Goal: Task Accomplishment & Management: Complete application form

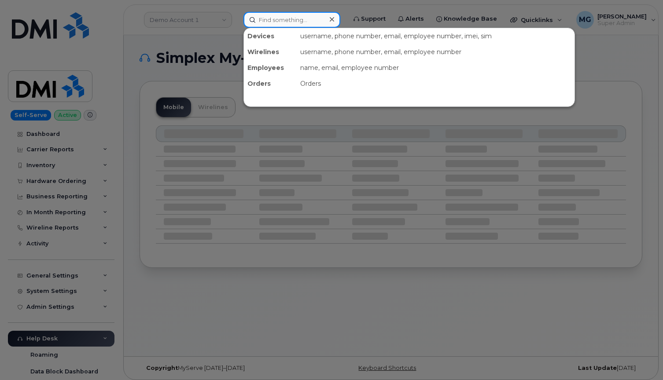
click at [256, 21] on input at bounding box center [291, 20] width 97 height 16
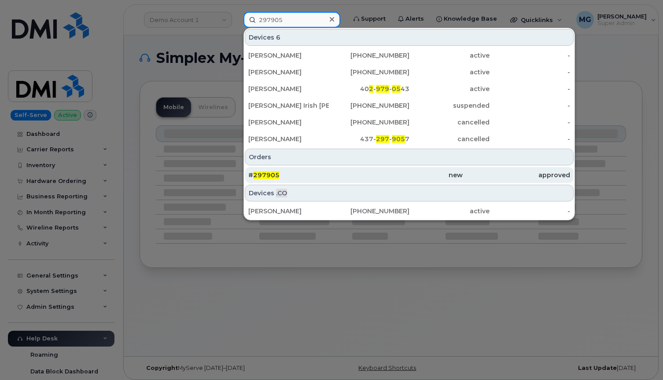
type input "297905"
click at [268, 176] on span "297905" at bounding box center [266, 175] width 26 height 8
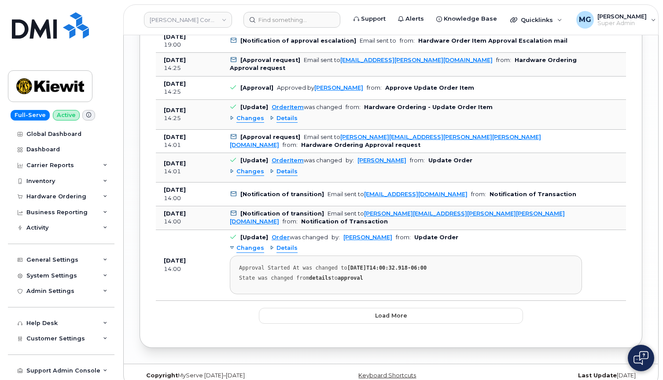
scroll to position [986, 0]
click at [294, 308] on button "Load more" at bounding box center [391, 316] width 264 height 16
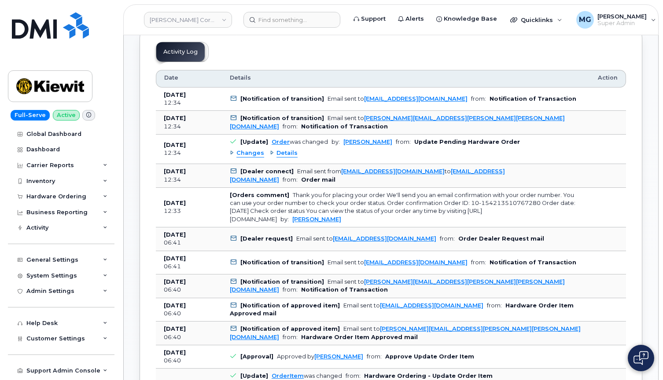
scroll to position [446, 0]
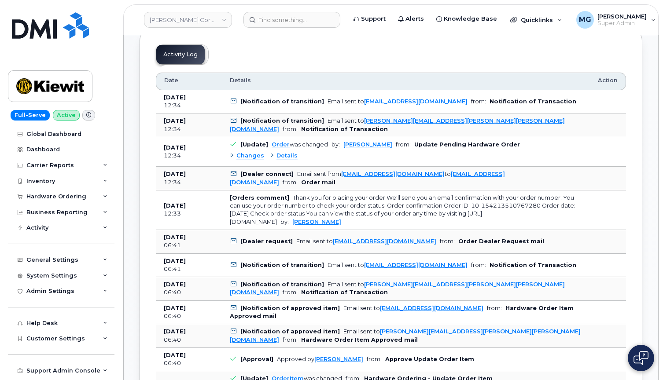
click at [244, 152] on span "Changes" at bounding box center [250, 156] width 28 height 8
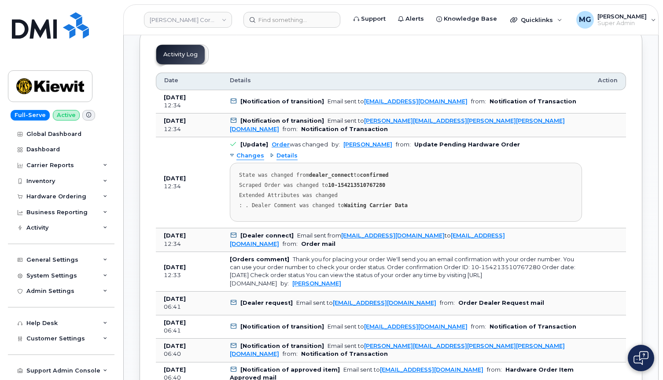
click at [287, 152] on span "Details" at bounding box center [286, 156] width 21 height 8
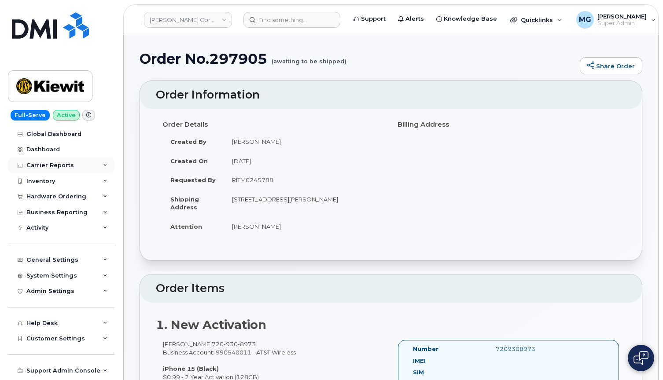
scroll to position [0, 0]
click at [53, 196] on div "Hardware Ordering" at bounding box center [56, 196] width 60 height 7
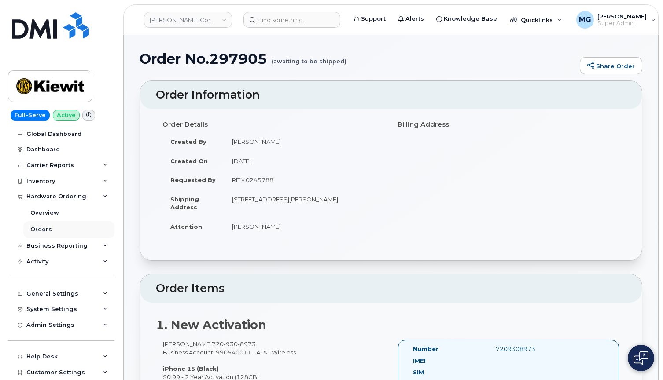
click at [46, 224] on link "Orders" at bounding box center [68, 229] width 91 height 17
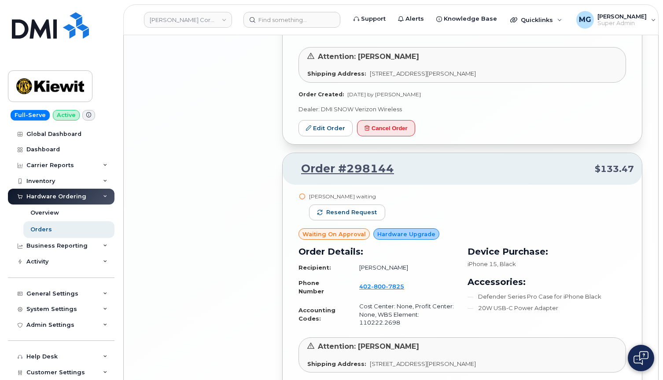
scroll to position [1806, 0]
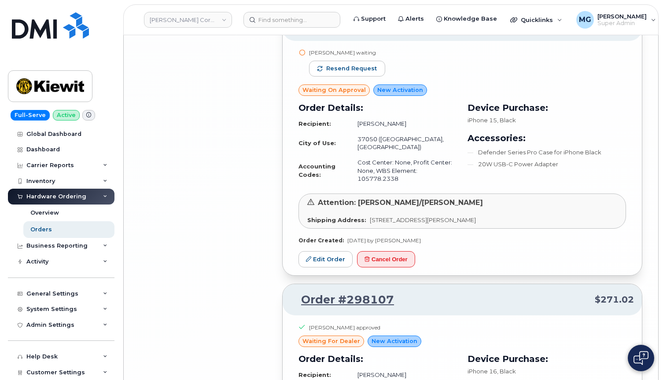
scroll to position [3856, 0]
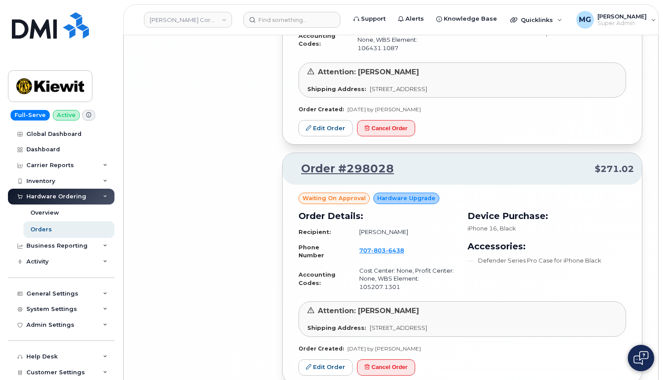
scroll to position [5831, 0]
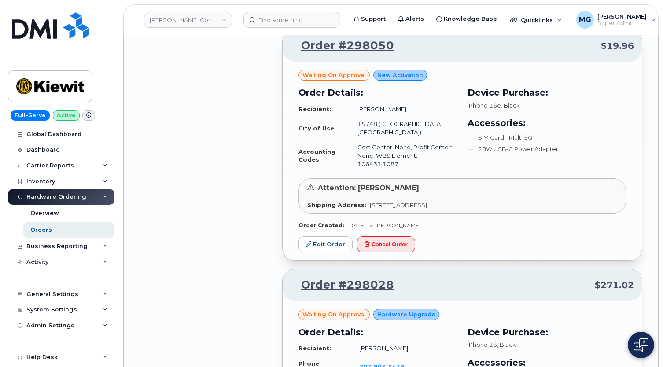
scroll to position [5715, 0]
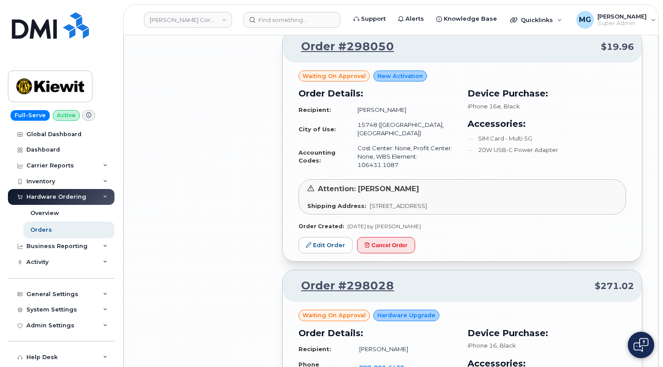
drag, startPoint x: 629, startPoint y: 0, endPoint x: 634, endPoint y: -8, distance: 9.3
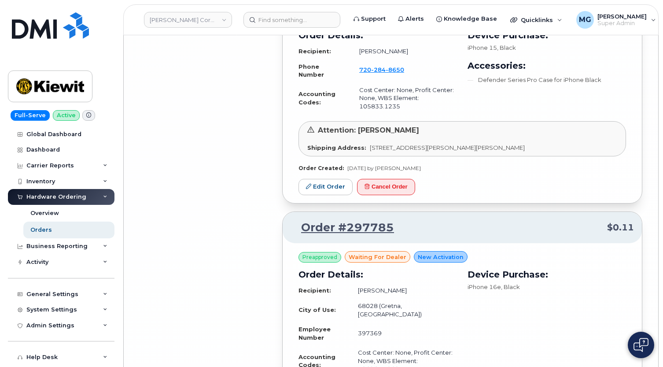
scroll to position [7864, 0]
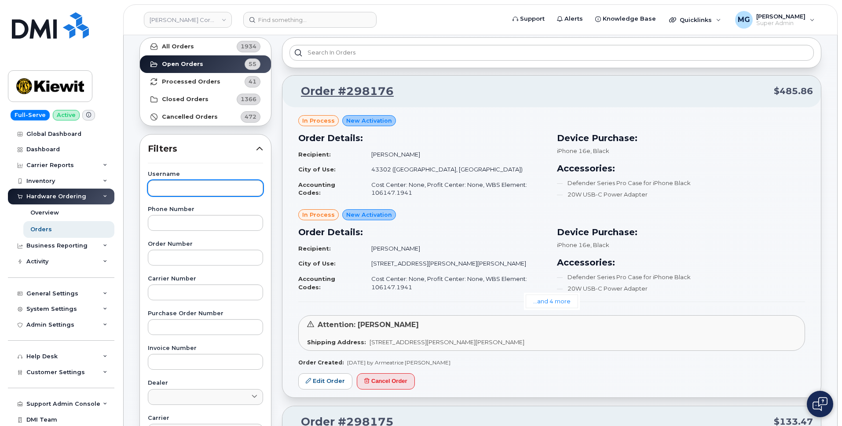
scroll to position [51, 0]
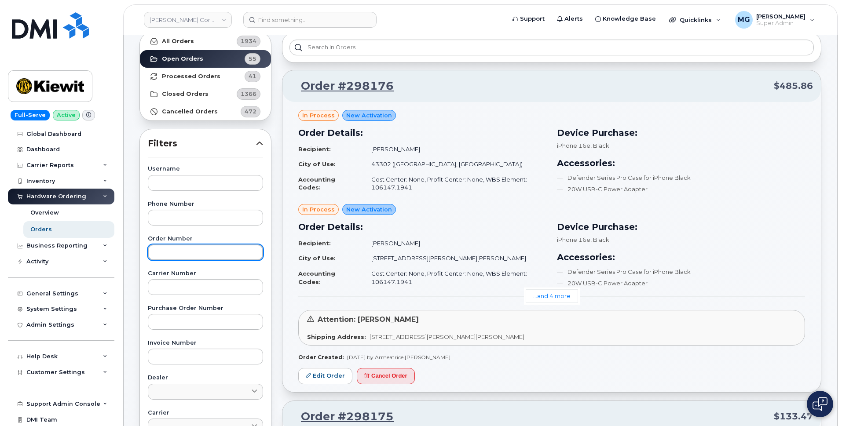
click at [159, 251] on input "text" at bounding box center [205, 253] width 115 height 16
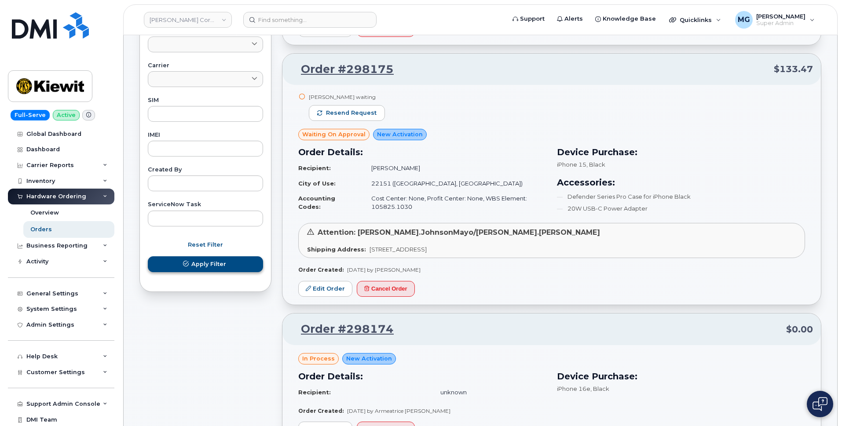
scroll to position [399, 0]
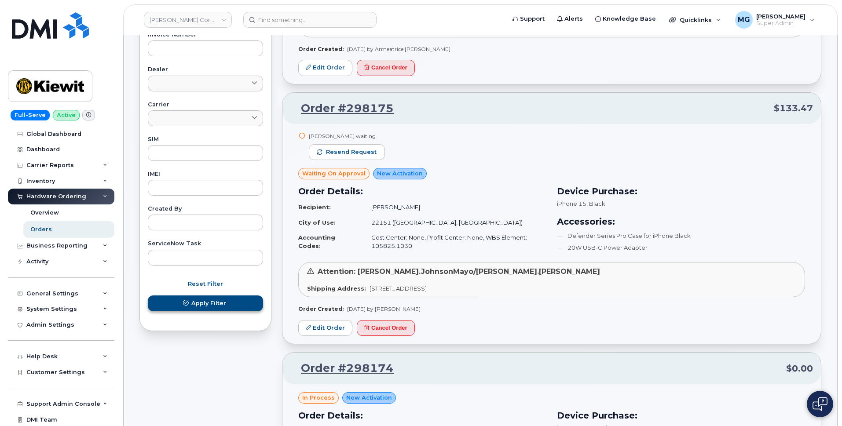
type input "297905"
click at [201, 301] on span "Apply Filter" at bounding box center [208, 303] width 35 height 8
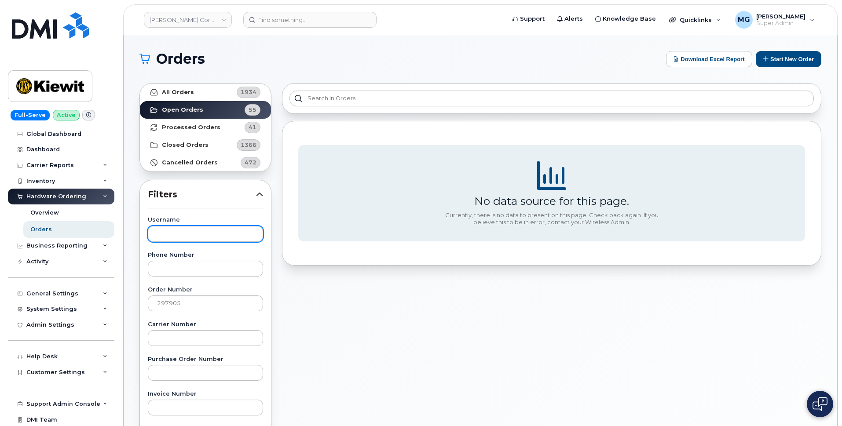
scroll to position [0, 0]
click at [202, 127] on strong "Processed Orders" at bounding box center [191, 127] width 59 height 7
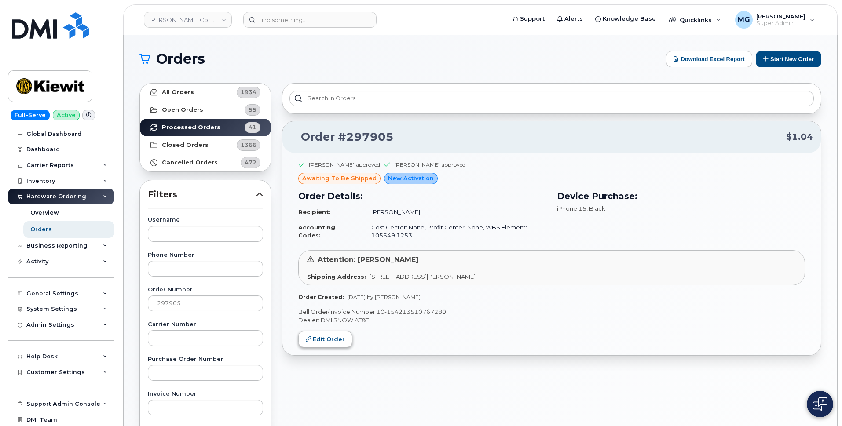
click at [319, 337] on link "Edit Order" at bounding box center [325, 339] width 54 height 16
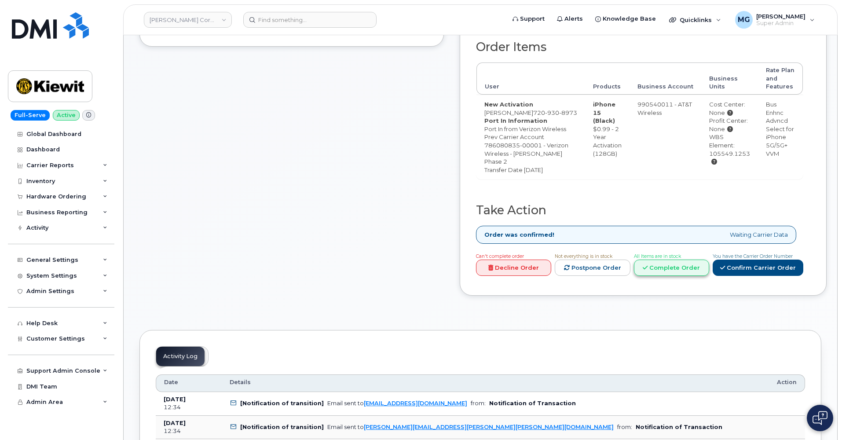
scroll to position [305, 0]
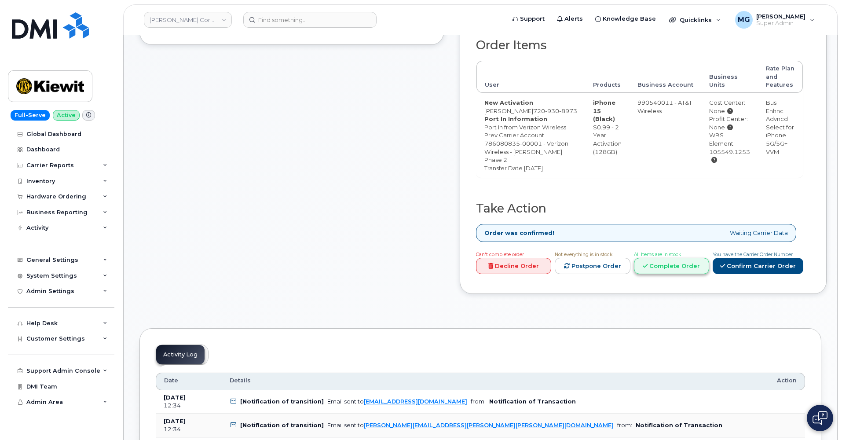
click at [709, 274] on link "Complete Order" at bounding box center [671, 266] width 75 height 16
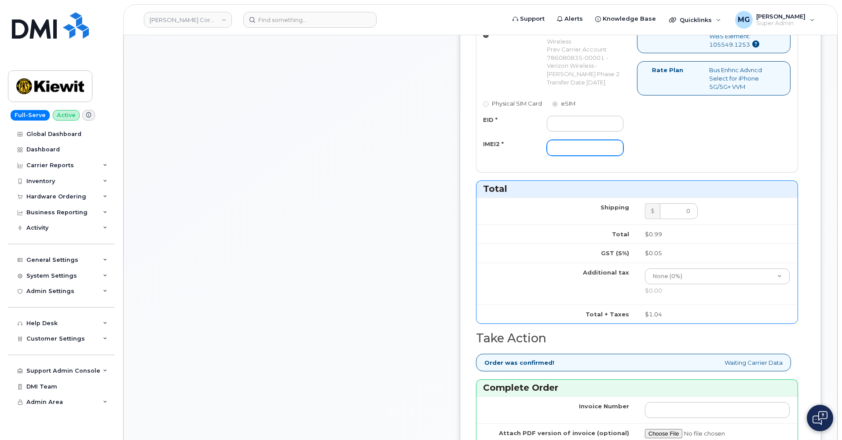
scroll to position [435, 0]
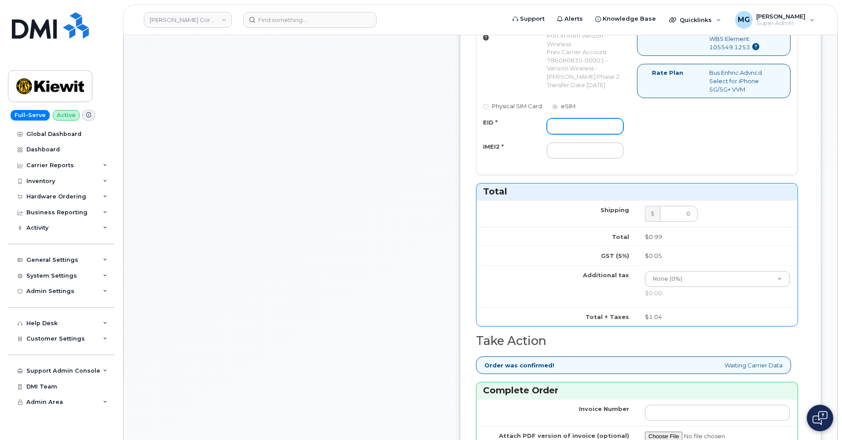
click at [602, 134] on input "EID *" at bounding box center [585, 126] width 77 height 16
paste input "89049032007208888800192849065398"
type input "89049032007208888800192849065398"
click at [601, 158] on input "IMEI2 *" at bounding box center [585, 151] width 77 height 16
paste input "355135953420960"
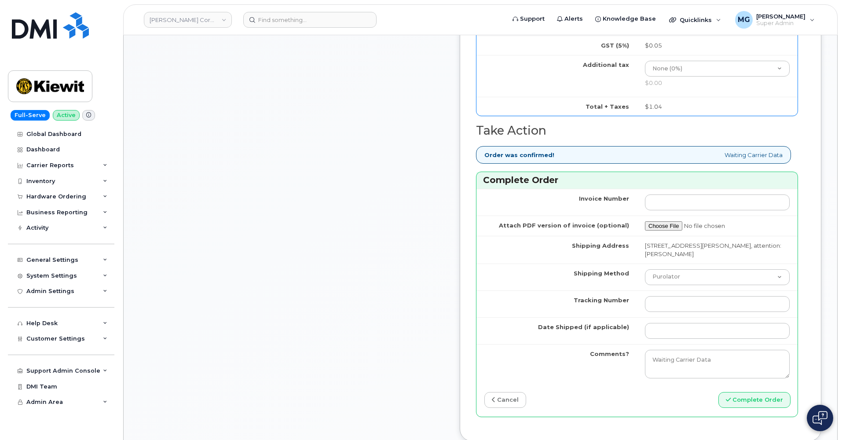
scroll to position [651, 0]
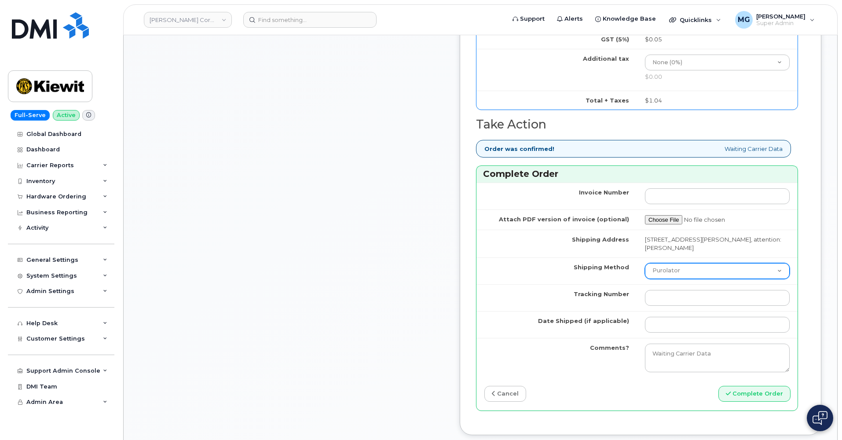
type input "355135953420960"
select select "FedEx"
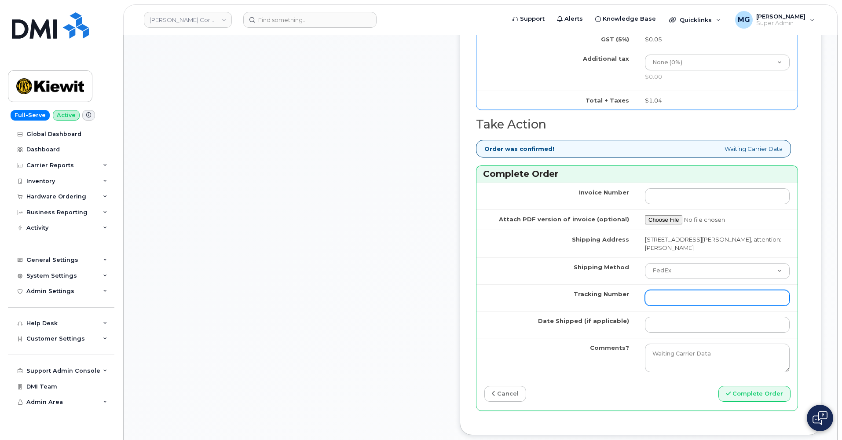
click at [666, 306] on input "Tracking Number" at bounding box center [717, 298] width 145 height 16
paste input "460049281474"
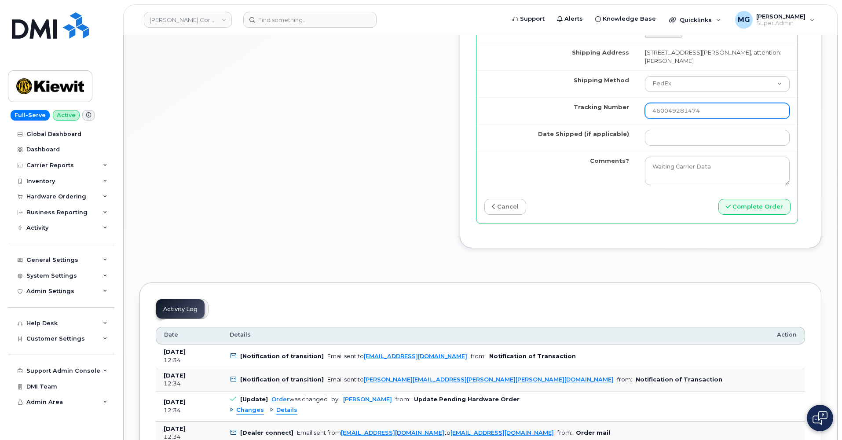
scroll to position [847, 0]
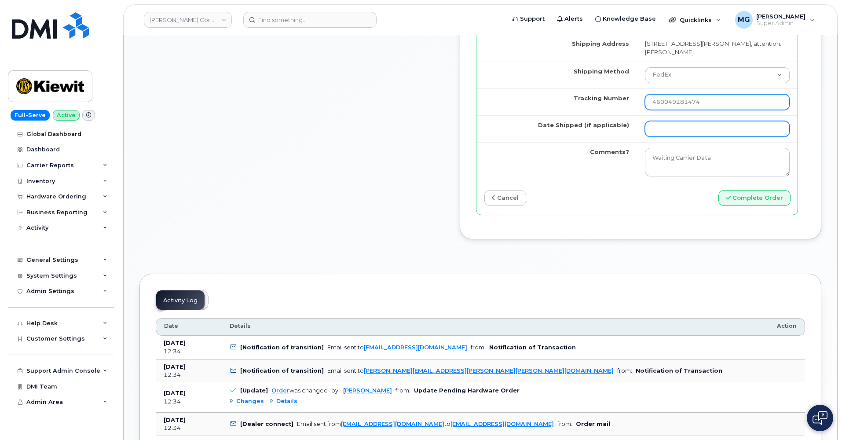
type input "460049281474"
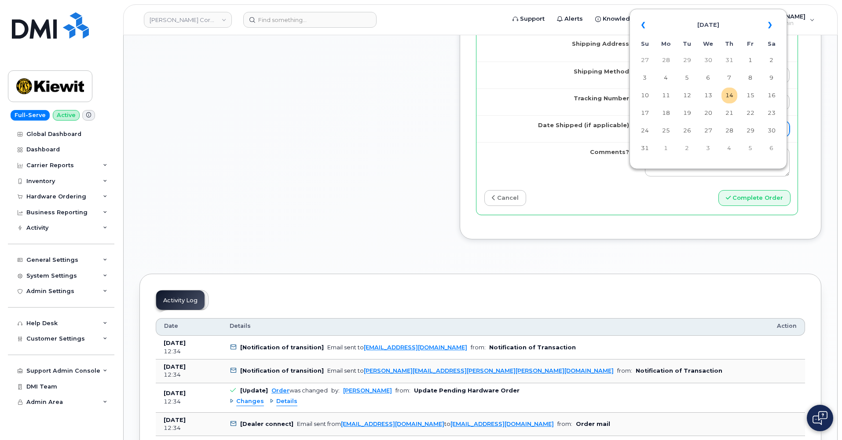
click at [669, 137] on input "Date Shipped (if applicable)" at bounding box center [717, 129] width 145 height 16
click at [706, 98] on td "13" at bounding box center [709, 96] width 16 height 16
type input "2025-08-13"
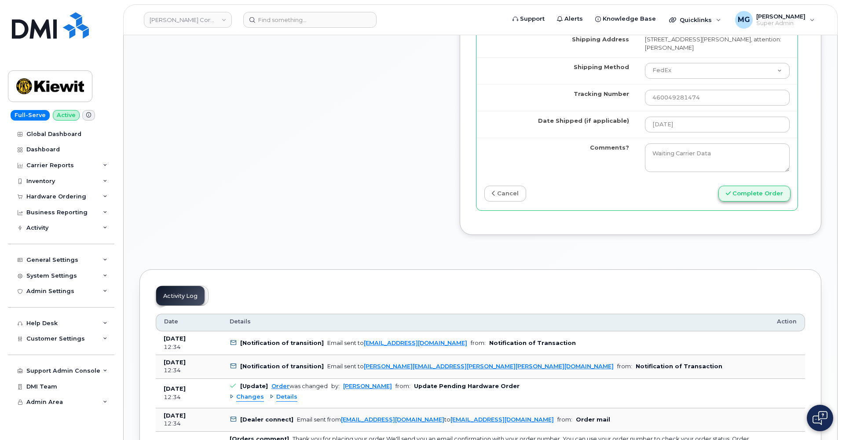
scroll to position [852, 0]
click at [757, 202] on button "Complete Order" at bounding box center [755, 193] width 72 height 16
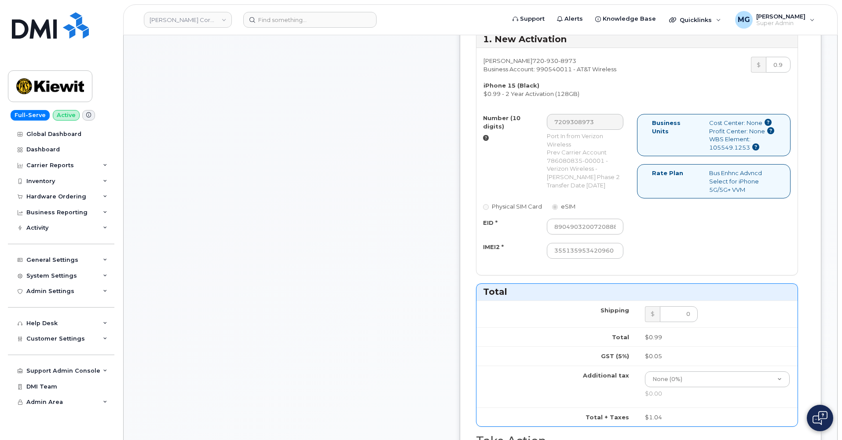
scroll to position [335, 0]
drag, startPoint x: 599, startPoint y: 299, endPoint x: 668, endPoint y: 300, distance: 68.7
click at [668, 266] on div "Number (10 digits) 7209308973 Port In from Verizon Wireless Prev Carrier Accoun…" at bounding box center [637, 189] width 321 height 153
click at [619, 258] on input "355135953420960" at bounding box center [585, 250] width 77 height 16
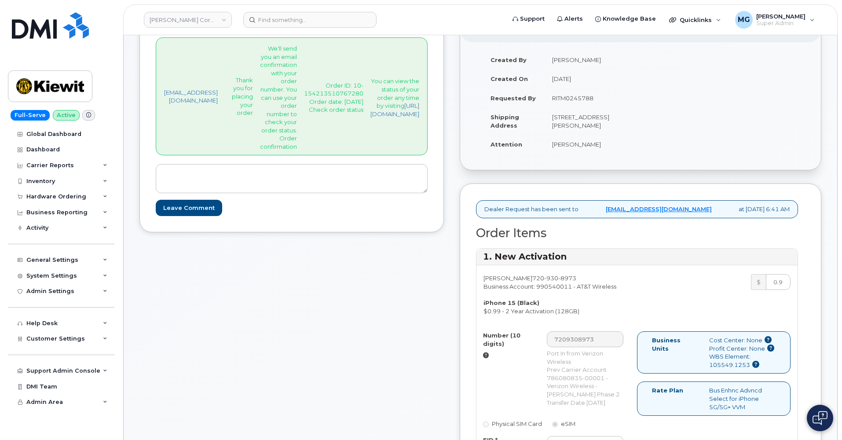
scroll to position [115, 0]
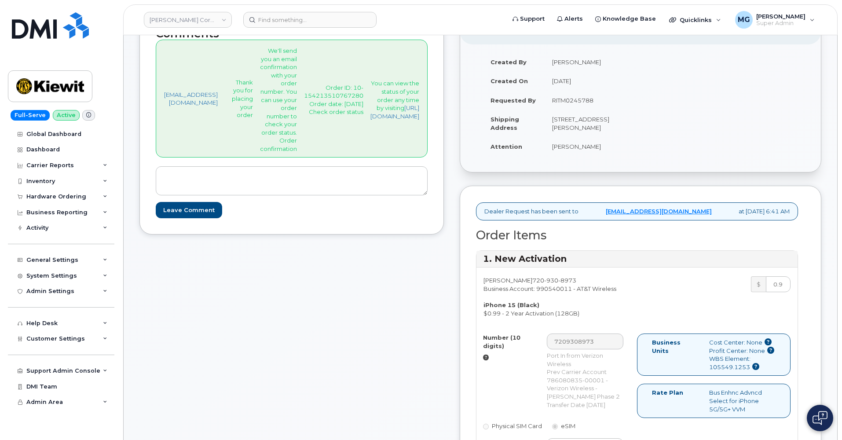
drag, startPoint x: 583, startPoint y: 318, endPoint x: 627, endPoint y: 315, distance: 43.2
click at [627, 315] on div "Daniel Reardon 720 930 8973 Business Account: 990540011 - AT&T Wireless iPhone …" at bounding box center [637, 381] width 321 height 227
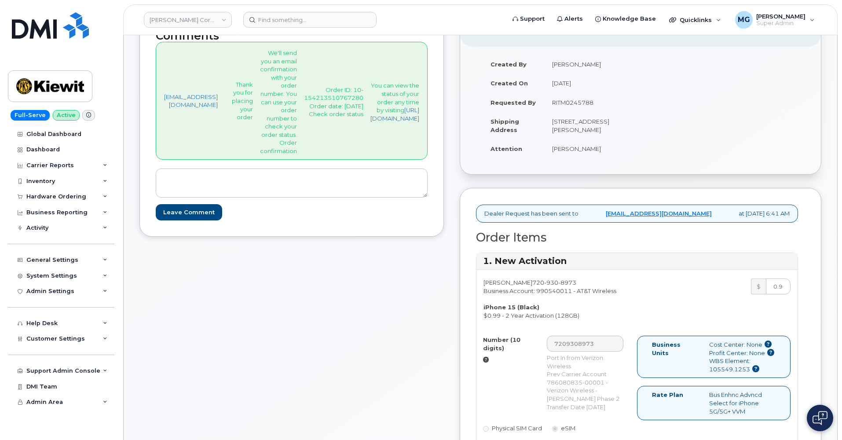
drag, startPoint x: 627, startPoint y: 320, endPoint x: 585, endPoint y: 321, distance: 42.7
click at [576, 286] on span "720 930 8973" at bounding box center [554, 282] width 44 height 7
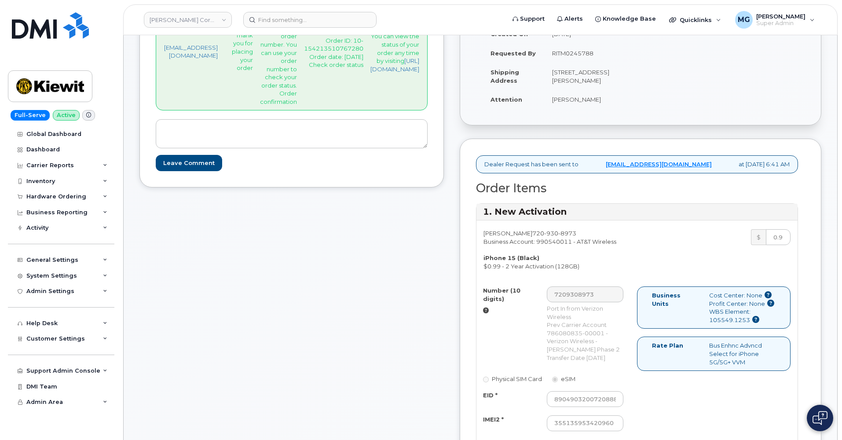
scroll to position [162, 0]
copy div "720 930 8973"
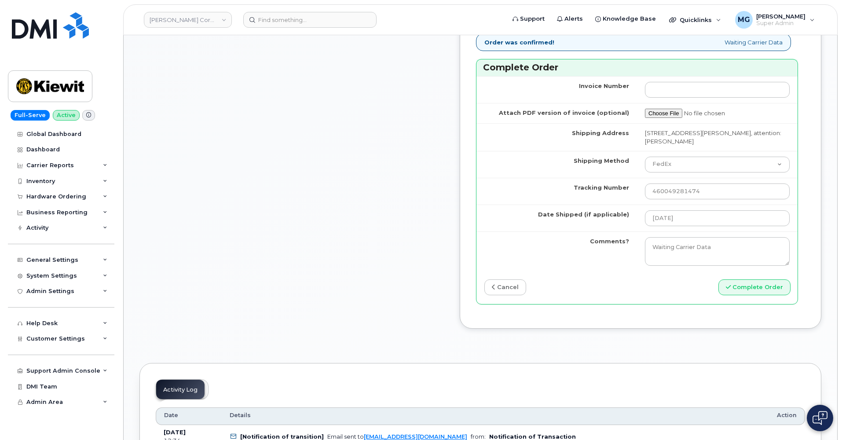
scroll to position [758, 0]
click at [740, 295] on button "Complete Order" at bounding box center [755, 287] width 72 height 16
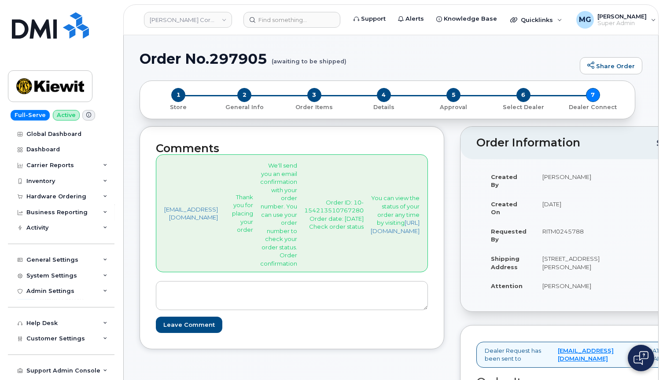
scroll to position [0, 0]
